Goal: Register for event/course

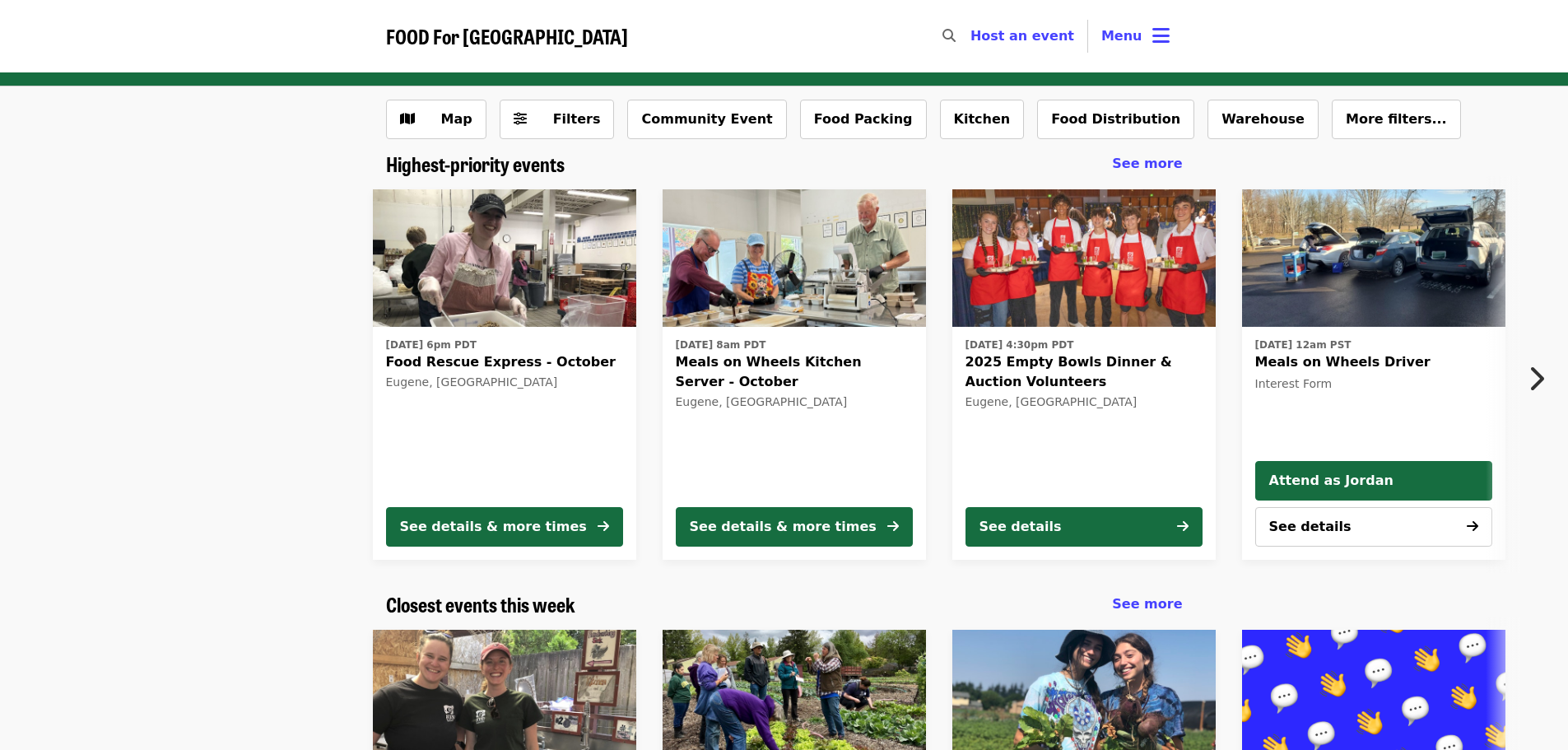
click at [1146, 375] on span "2025 Empty Bowls Dinner & Auction Volunteers" at bounding box center [1084, 372] width 237 height 39
click at [1168, 37] on icon "bars icon" at bounding box center [1161, 35] width 18 height 23
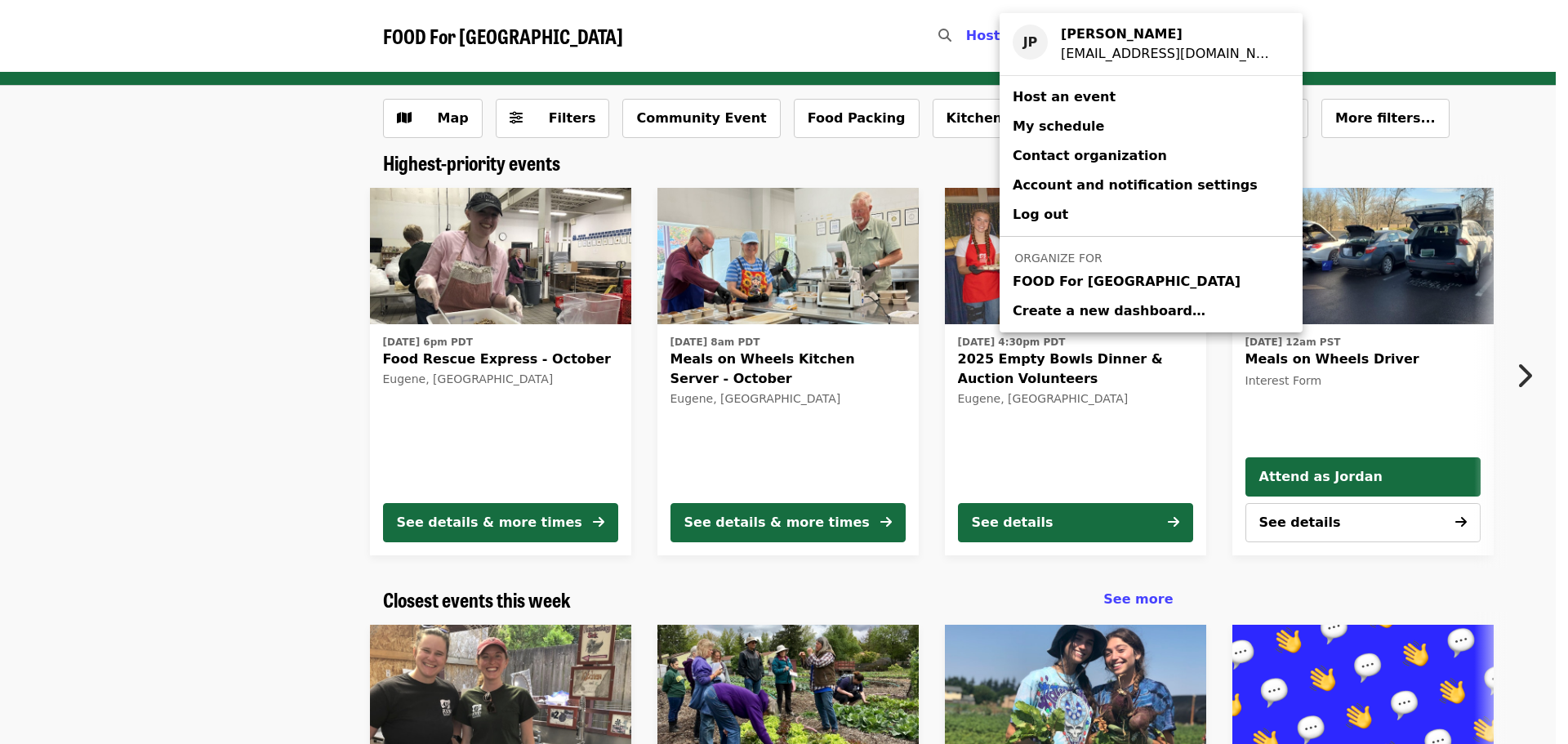
click at [1106, 277] on span "FOOD For [GEOGRAPHIC_DATA]" at bounding box center [1125, 282] width 228 height 19
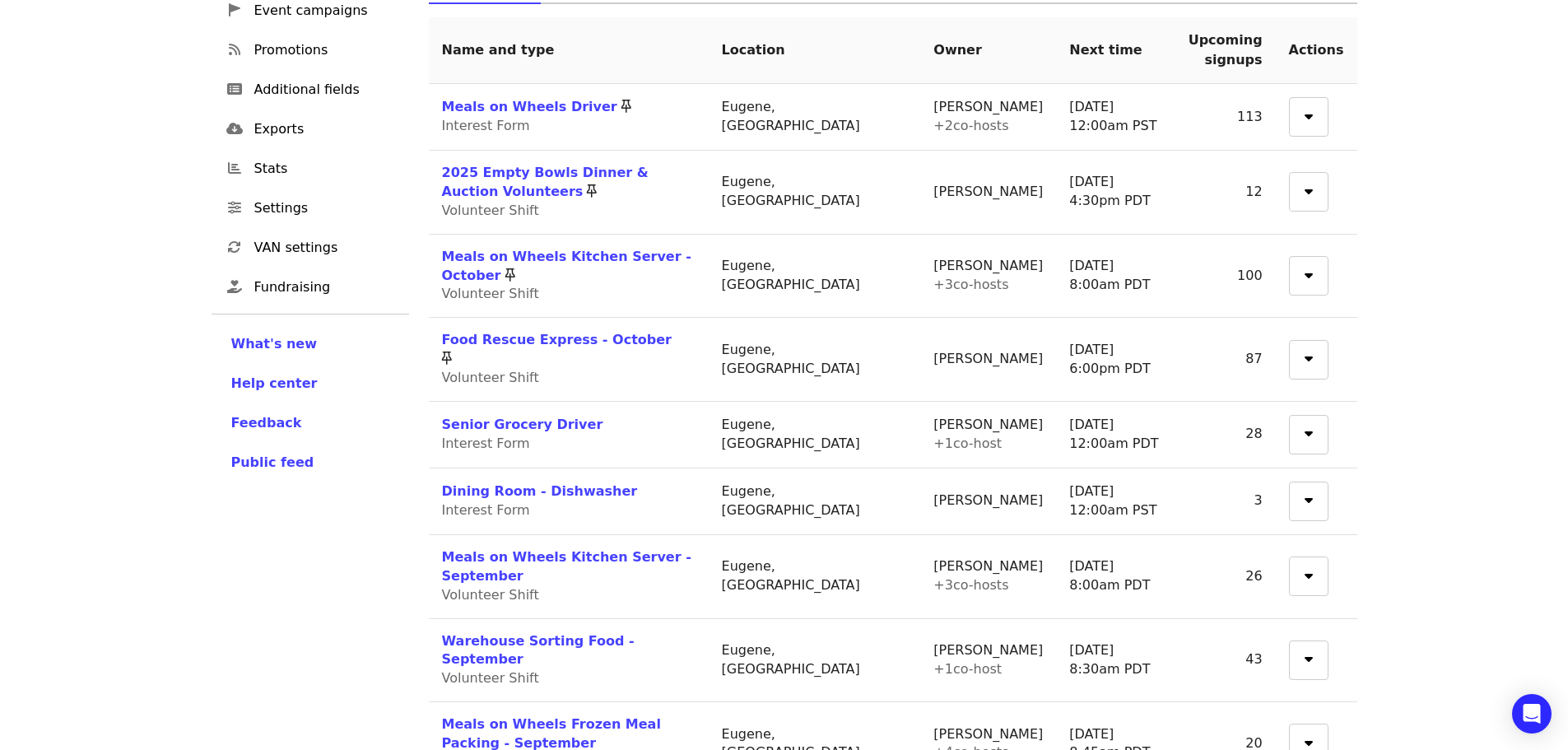
scroll to position [329, 0]
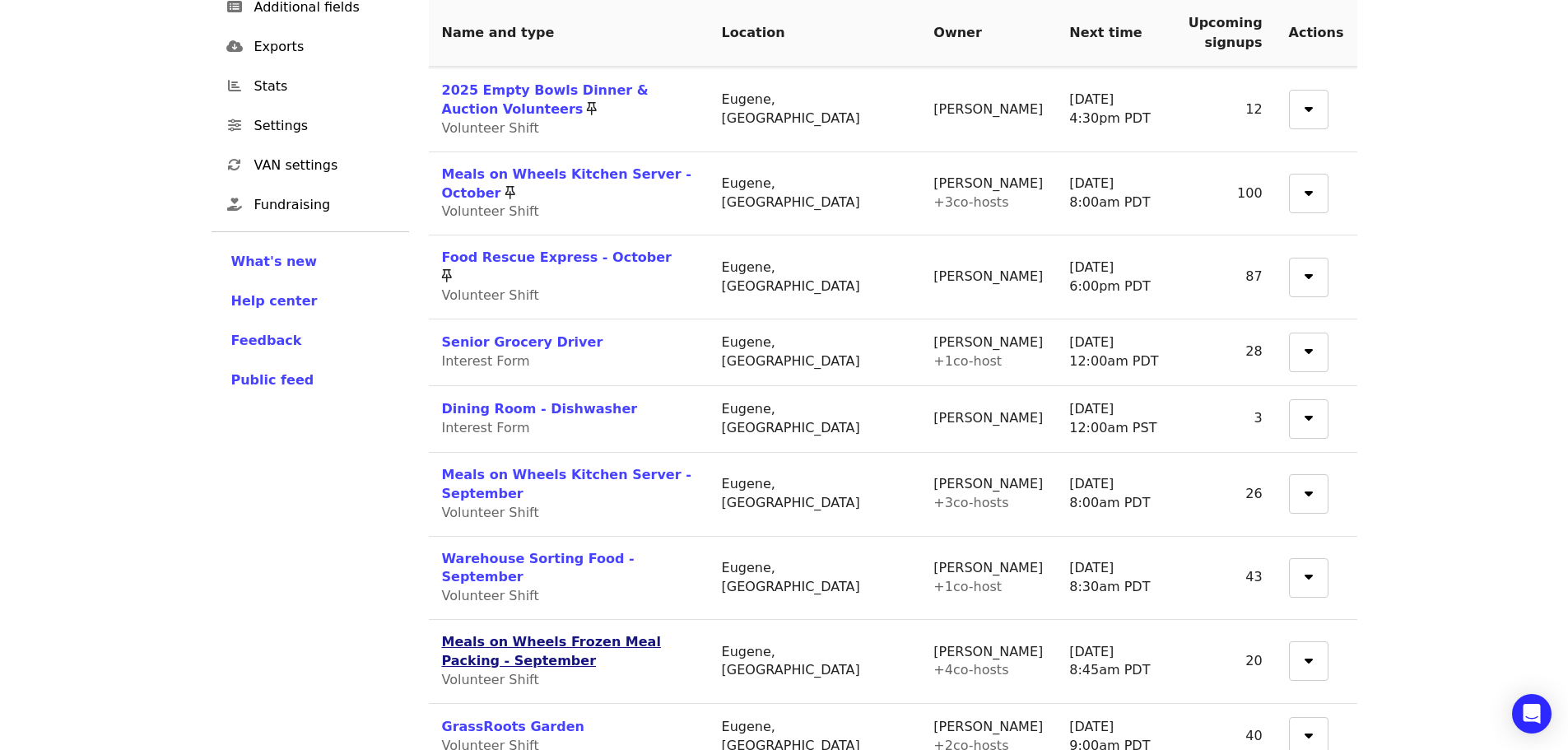
click at [661, 634] on link "Meals on Wheels Frozen Meal Packing - September" at bounding box center [552, 650] width 219 height 34
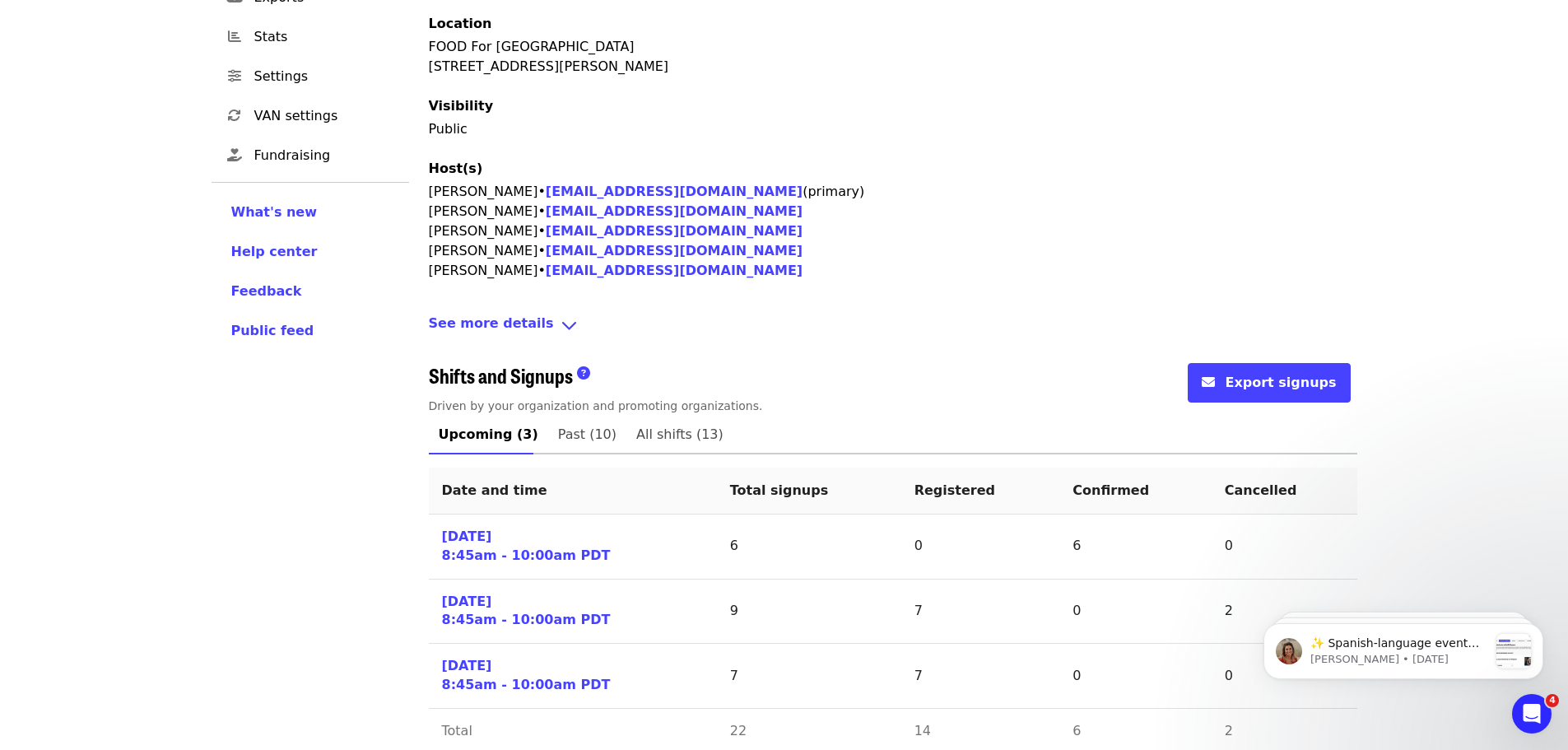
scroll to position [405, 0]
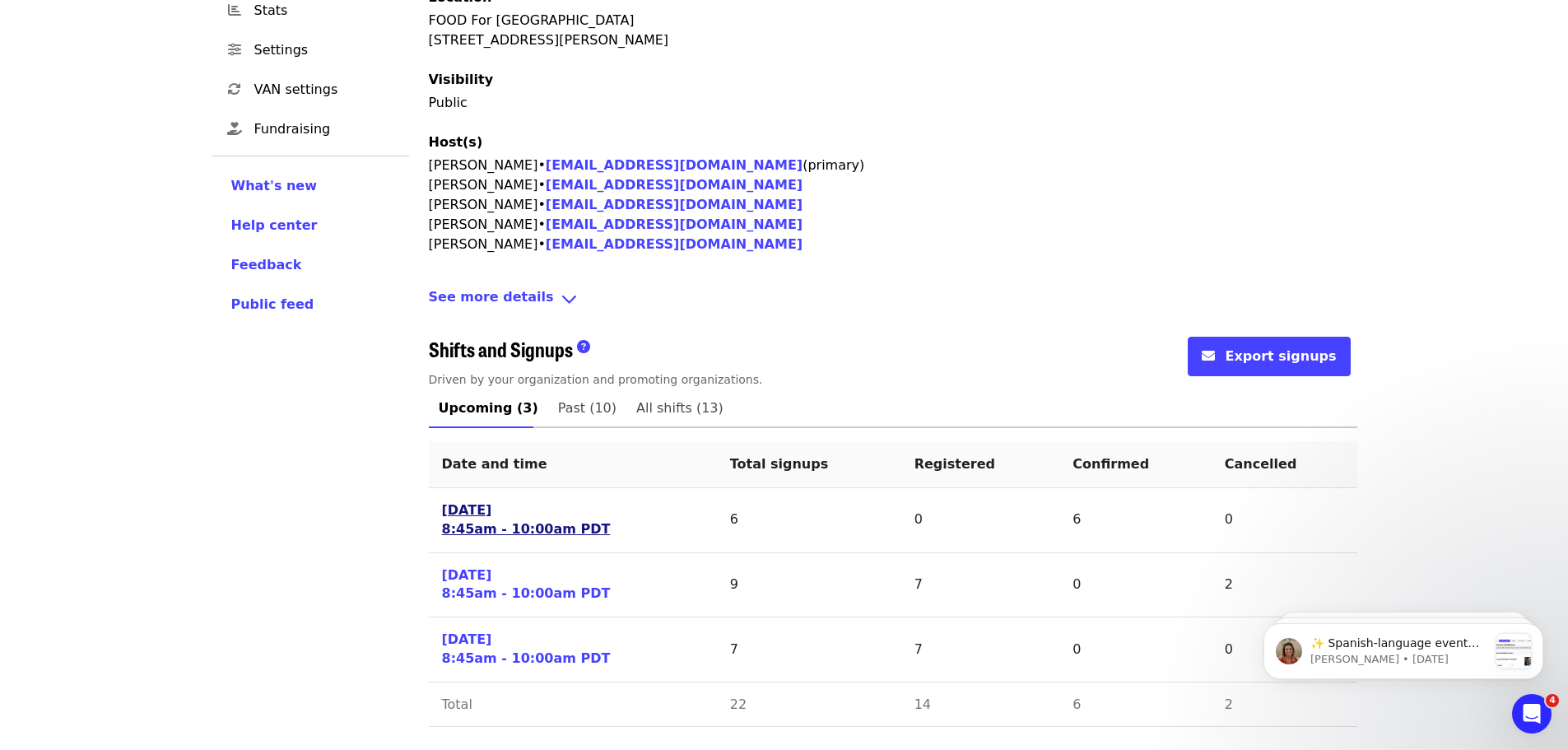
click at [536, 526] on link "[DATE] 8:45am - 10:00am PDT" at bounding box center [526, 520] width 169 height 38
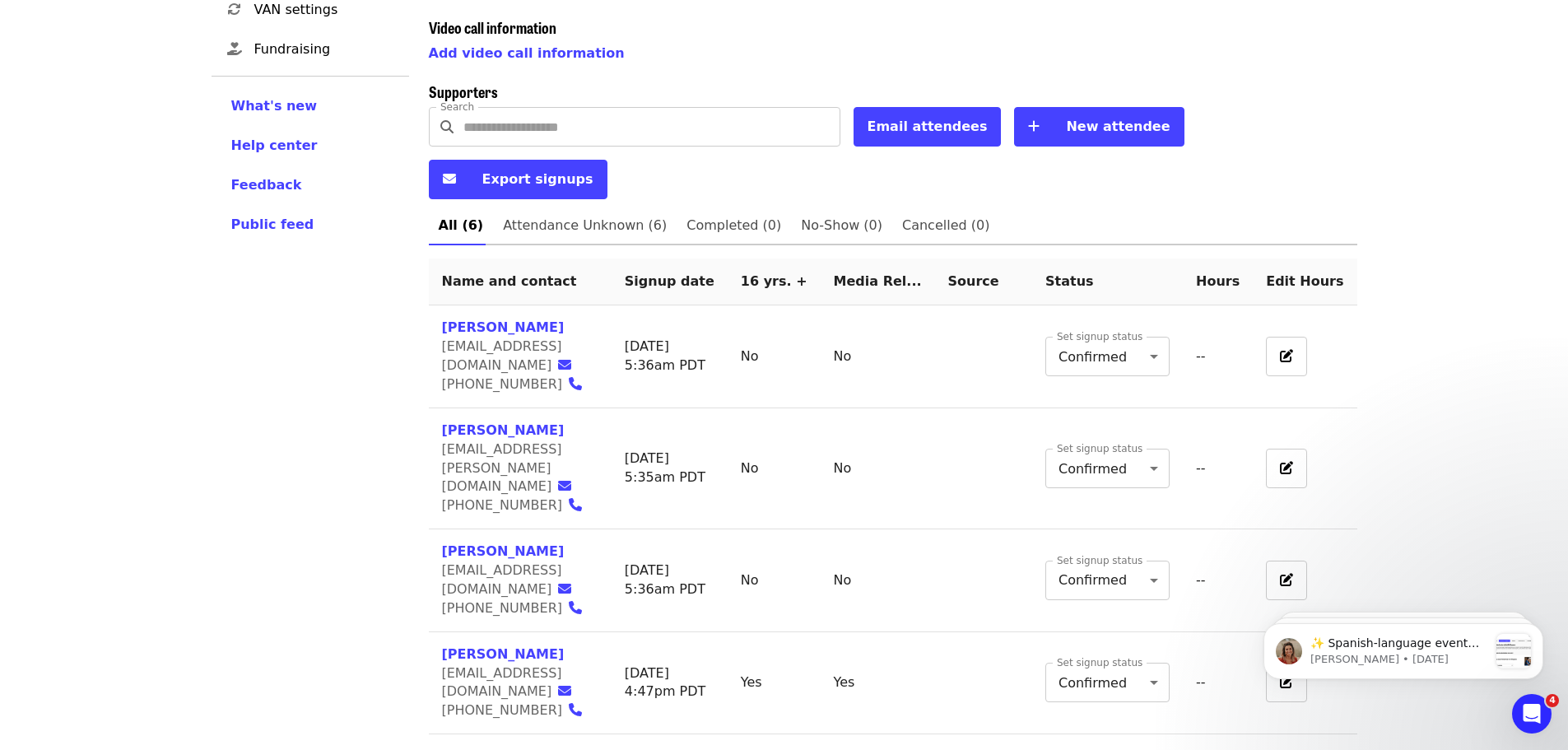
scroll to position [538, 0]
